Goal: Find contact information: Find contact information

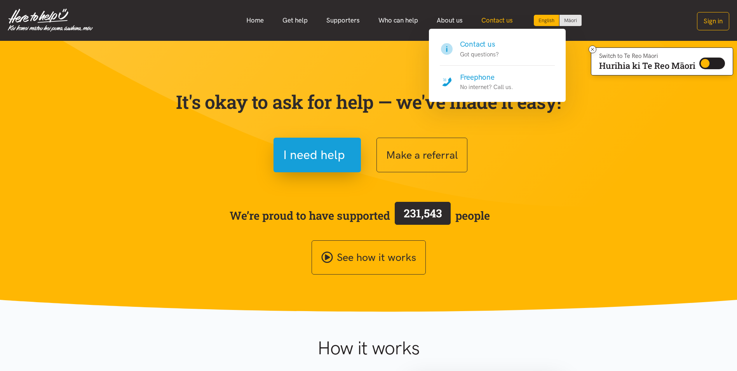
click at [506, 18] on link "Contact us" at bounding box center [497, 20] width 50 height 17
click at [508, 19] on link "Contact us" at bounding box center [497, 20] width 50 height 17
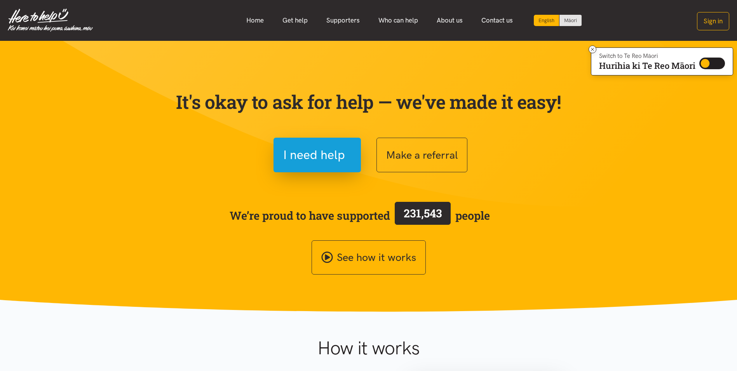
click at [114, 239] on section "It's okay to ask for help — we've made it easy! I need help Make a referral We’…" at bounding box center [368, 176] width 737 height 271
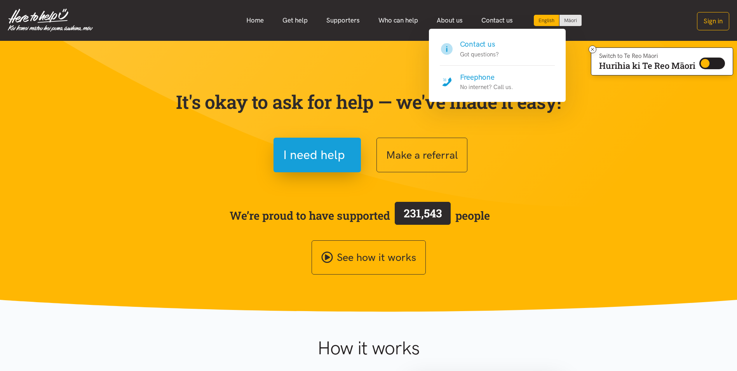
click at [479, 79] on h4 "Freephone" at bounding box center [486, 77] width 53 height 11
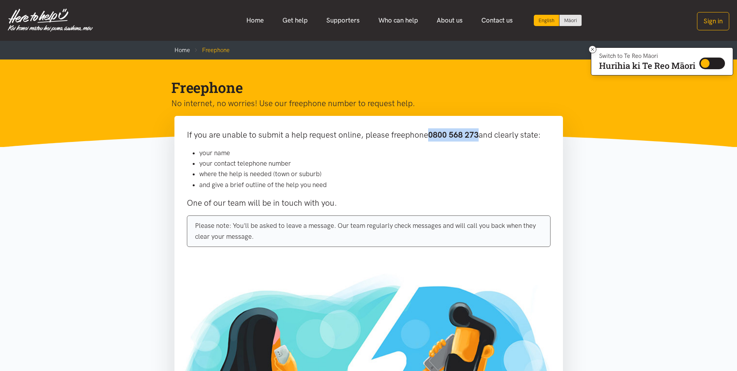
drag, startPoint x: 430, startPoint y: 134, endPoint x: 482, endPoint y: 136, distance: 52.5
click at [482, 136] on p "If you are unable to submit a help request online, please freephone 0800 568 27…" at bounding box center [369, 134] width 364 height 13
copy b "0800 568 273"
click at [251, 21] on link "Home" at bounding box center [255, 20] width 36 height 17
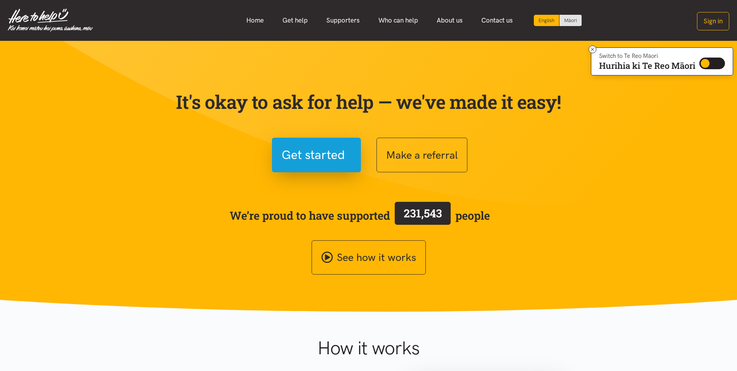
click at [138, 250] on section "It's okay to ask for help — we've made it easy! Get started Make a referral We’…" at bounding box center [368, 176] width 737 height 271
click at [151, 209] on section "It's okay to ask for help — we've made it easy! Get started Make a referral We’…" at bounding box center [368, 176] width 737 height 271
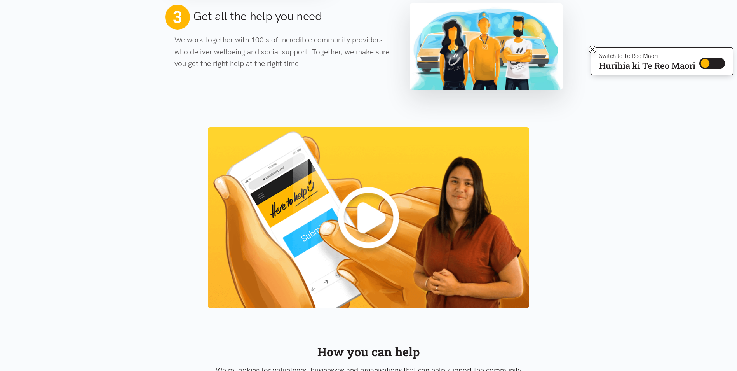
scroll to position [777, 0]
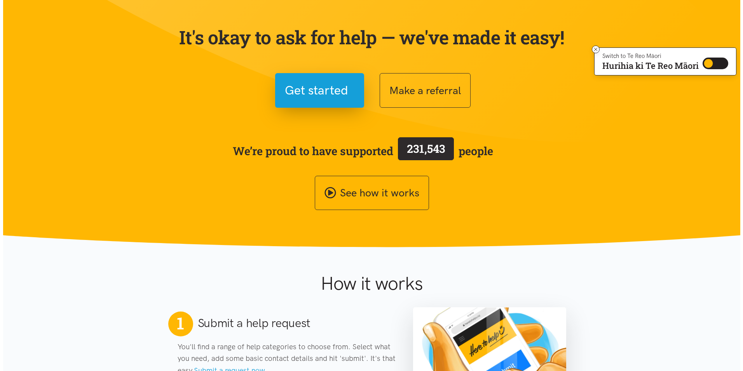
scroll to position [0, 0]
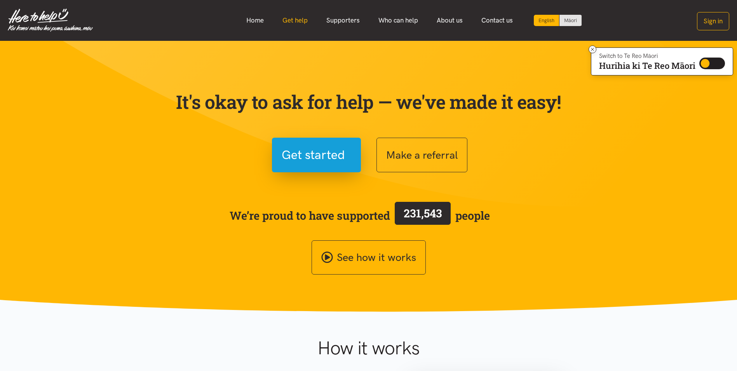
click at [287, 24] on link "Get help" at bounding box center [295, 20] width 44 height 17
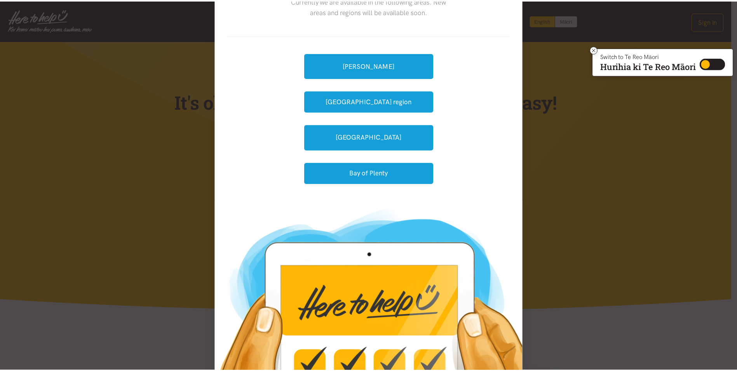
scroll to position [70, 0]
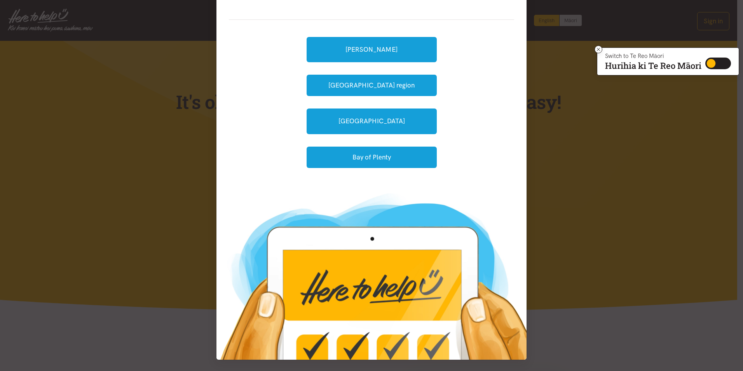
click at [182, 134] on div "Where is the help needed? Currently we are available in the following areas. Ne…" at bounding box center [371, 185] width 743 height 371
